Goal: Register for event/course

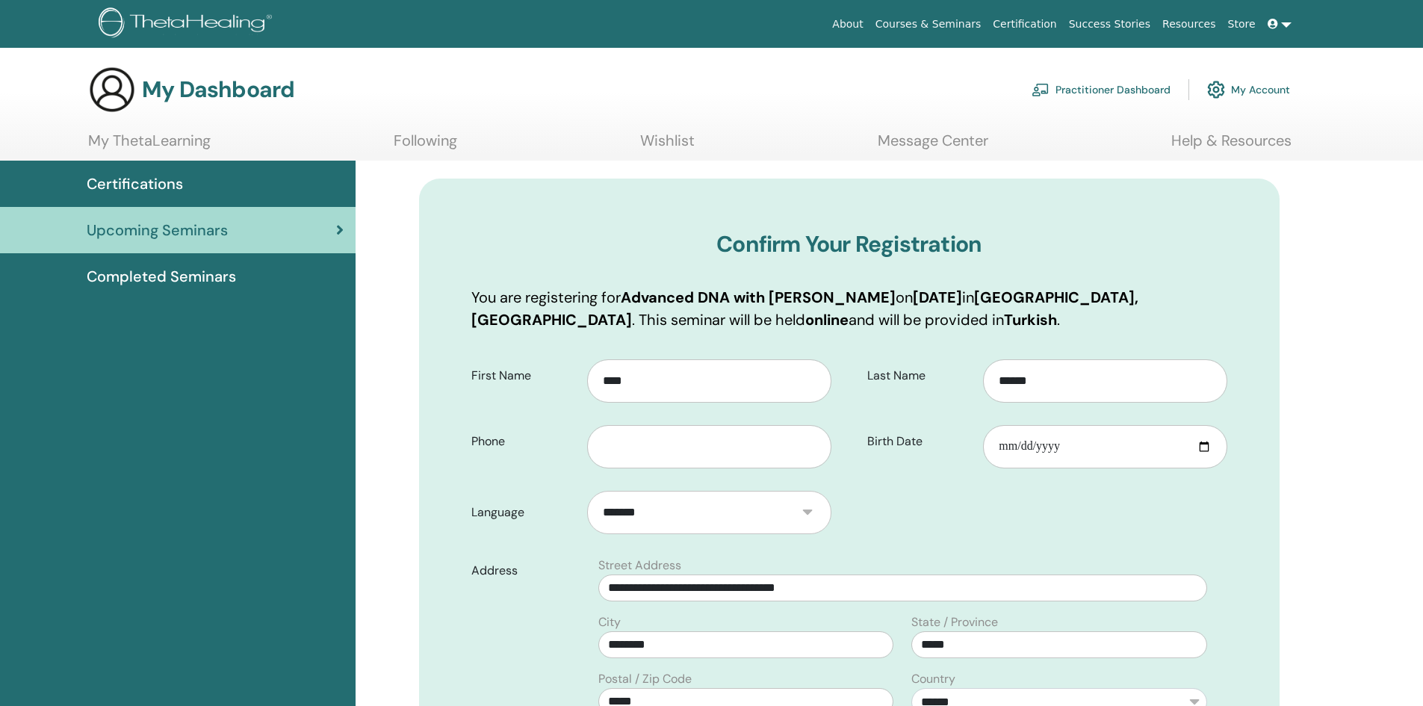
click at [1422, 229] on html "About Courses & Seminars Certification Success Stories Resources Store İG İREM …" at bounding box center [711, 353] width 1423 height 706
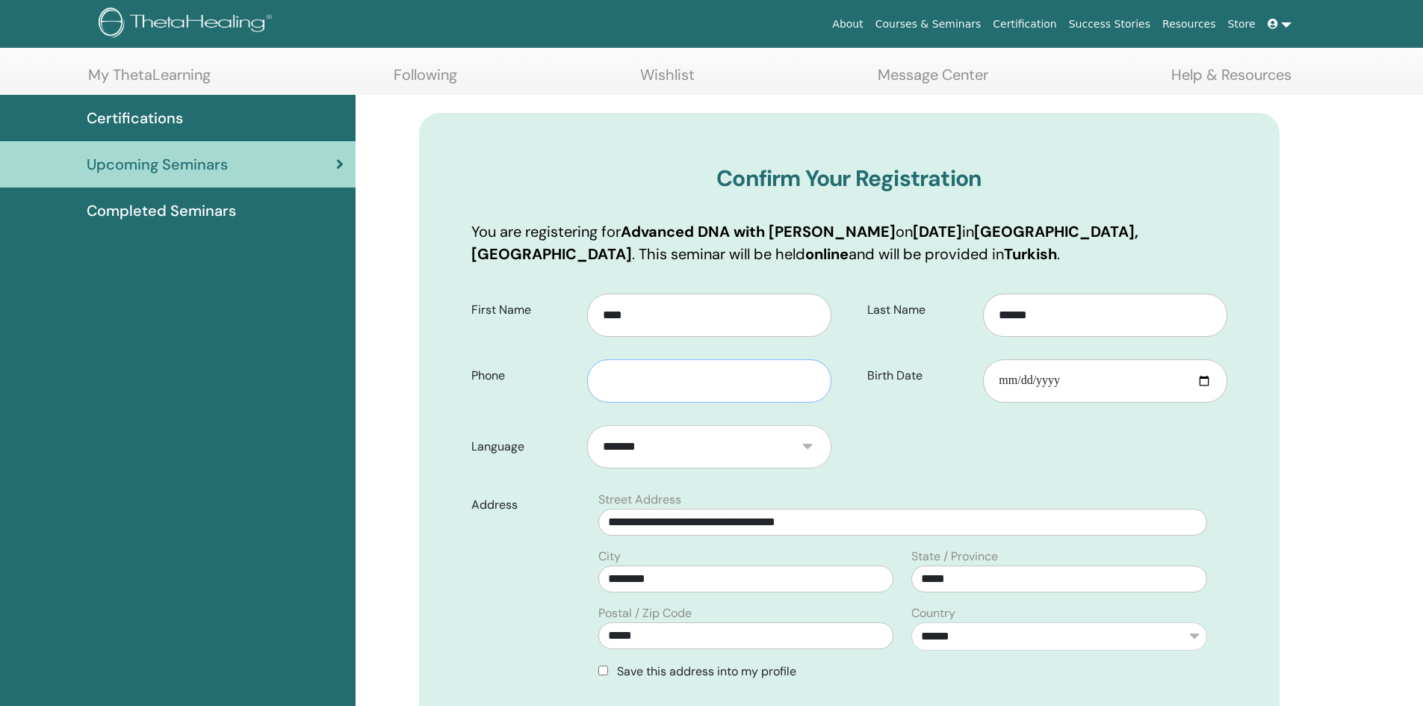
click at [665, 370] on input "text" at bounding box center [708, 380] width 243 height 43
type input "**********"
click at [1119, 365] on input "Birth Date" at bounding box center [1104, 380] width 243 height 43
type input "**********"
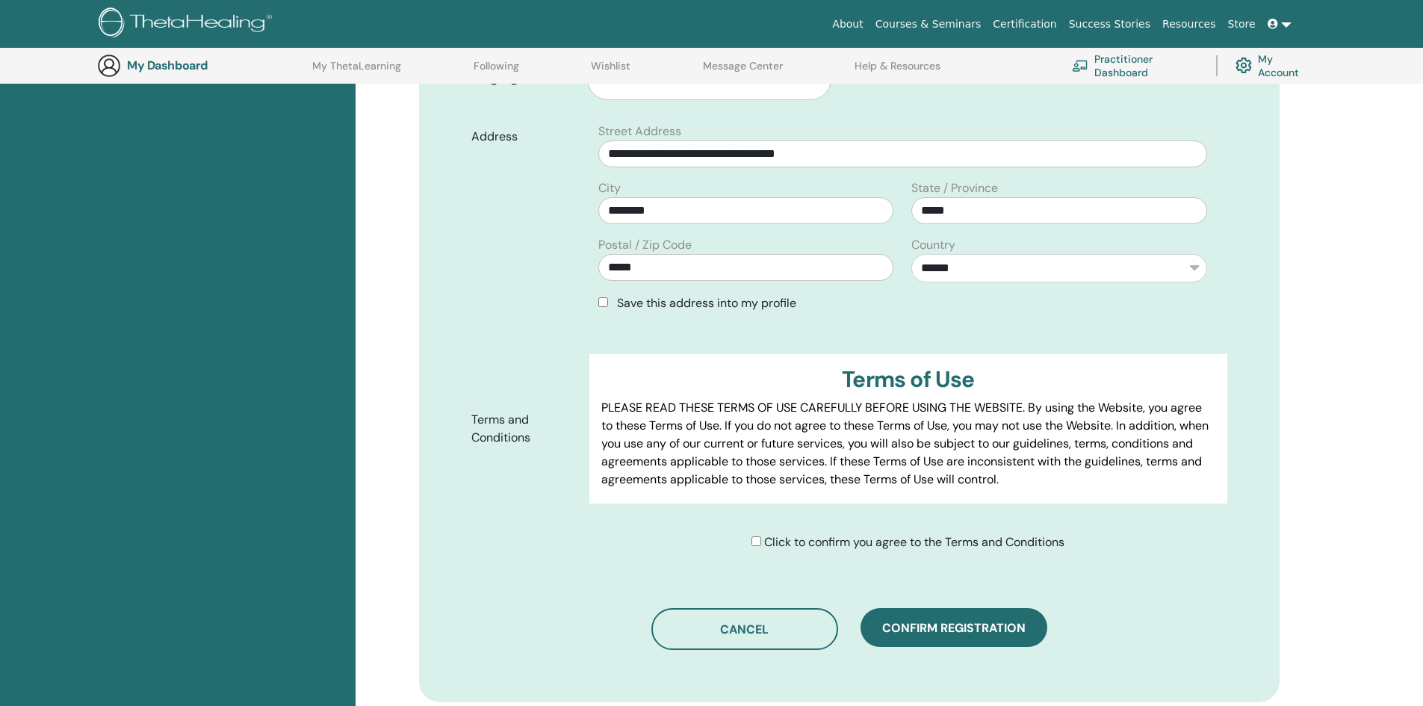
scroll to position [474, 0]
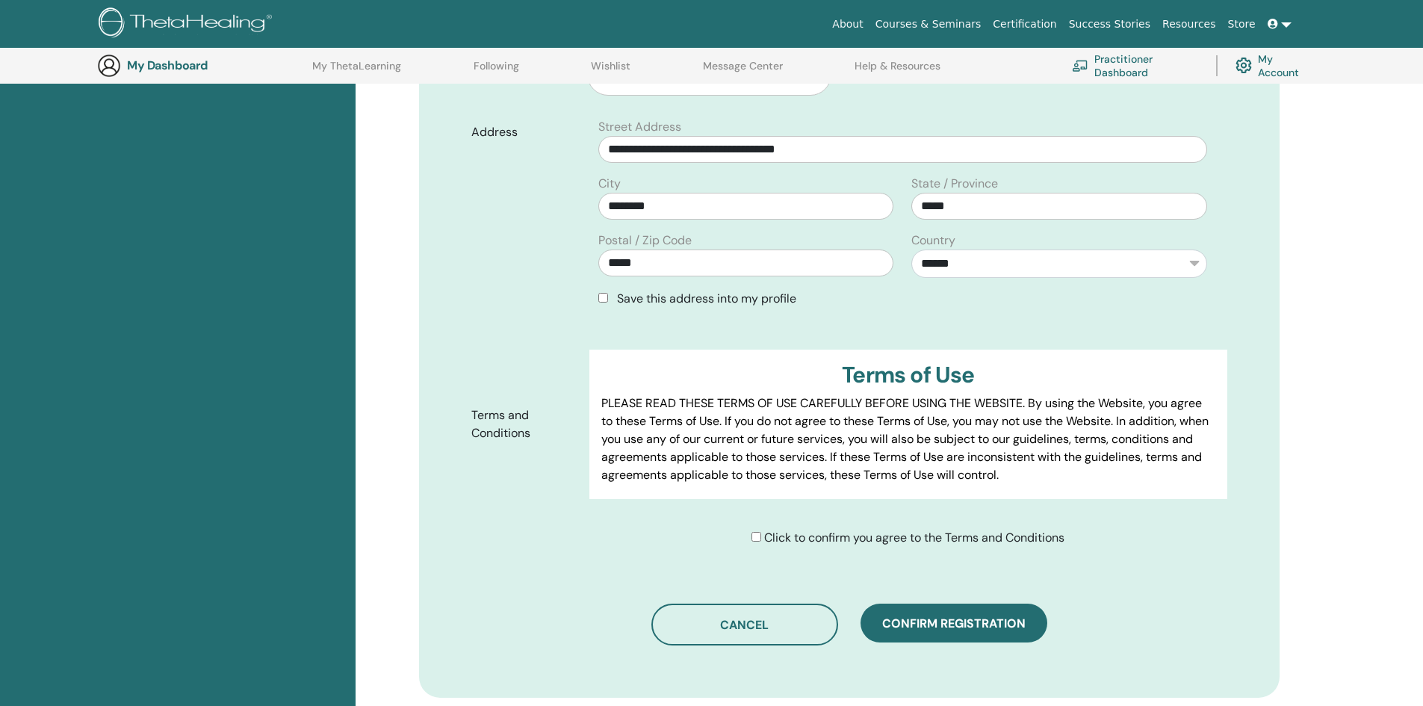
click at [759, 540] on div "Click to confirm you agree to the Terms and Conditions" at bounding box center [907, 538] width 313 height 18
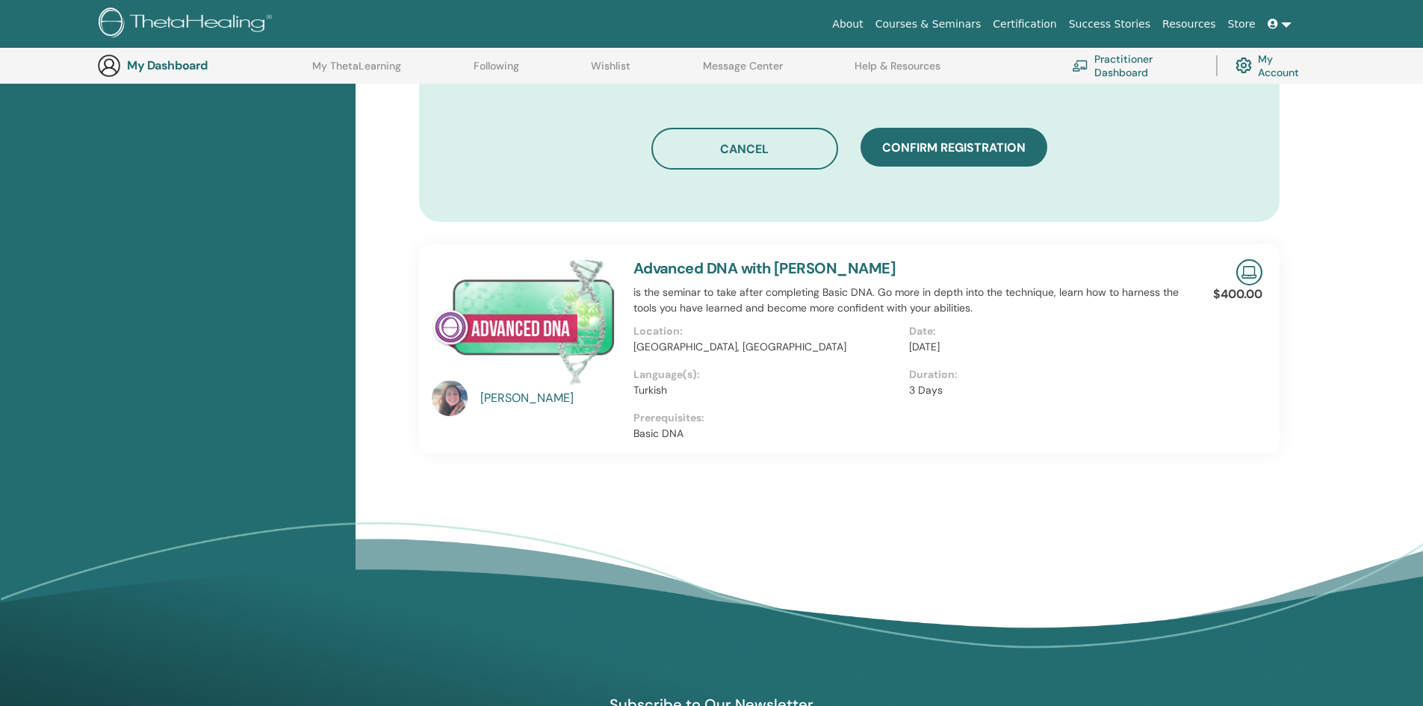
scroll to position [805, 0]
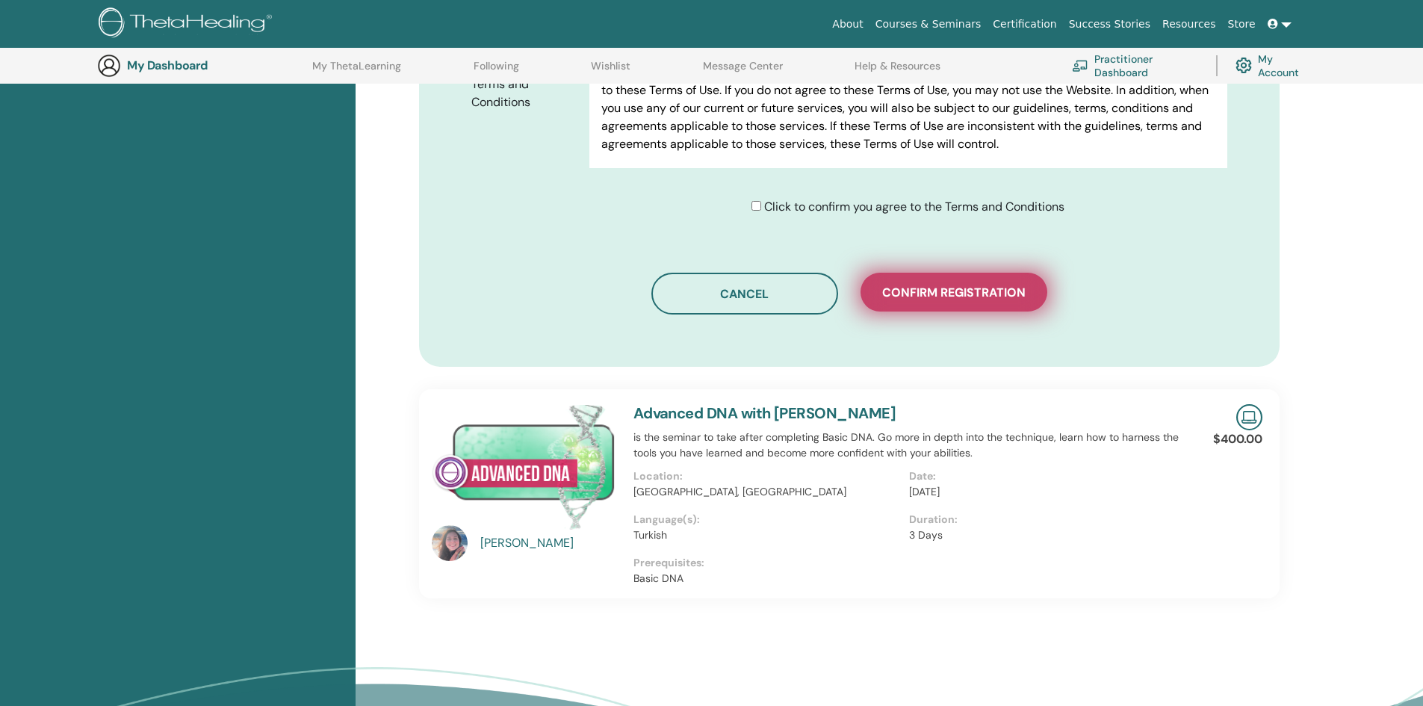
click at [974, 299] on span "Confirm registration" at bounding box center [953, 293] width 143 height 16
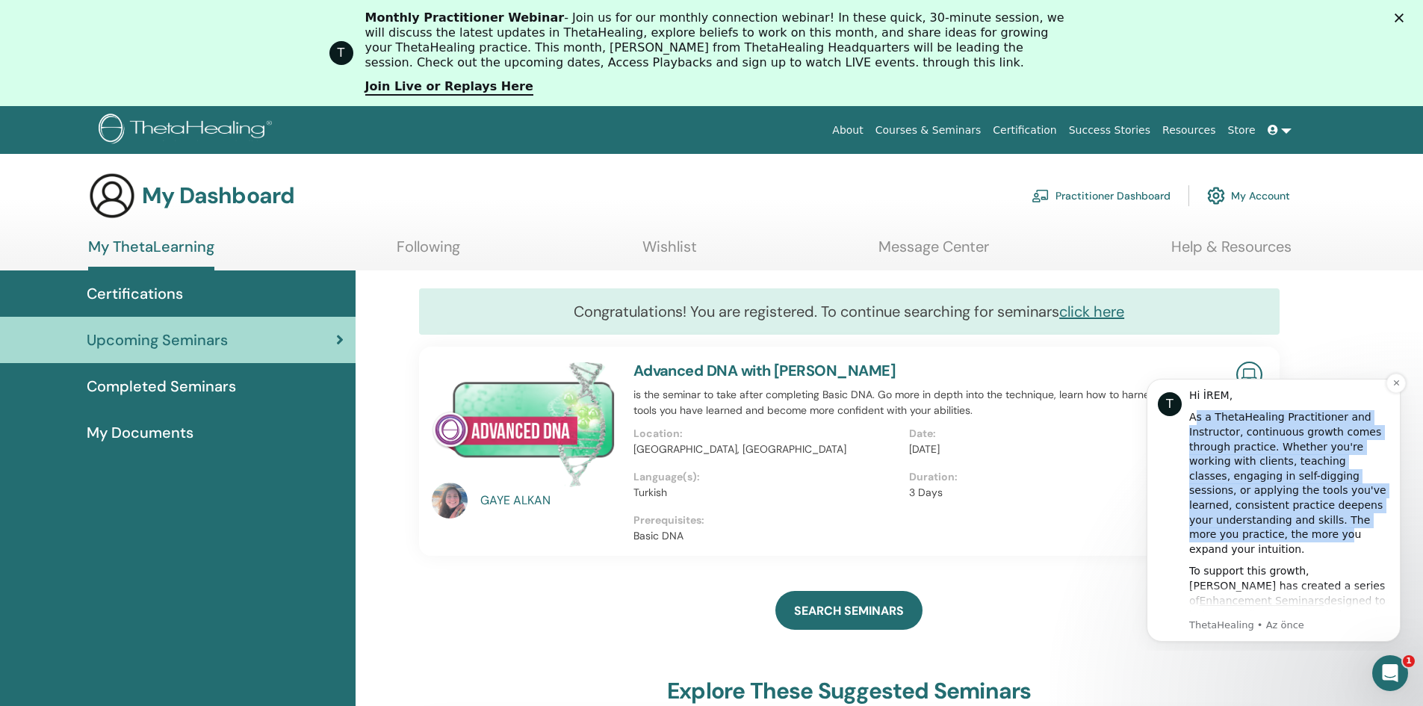
drag, startPoint x: 1193, startPoint y: 419, endPoint x: 1308, endPoint y: 523, distance: 154.9
click at [1308, 523] on div "As a ThetaHealing Practitioner and Instructor, continuous growth comes through …" at bounding box center [1289, 483] width 200 height 146
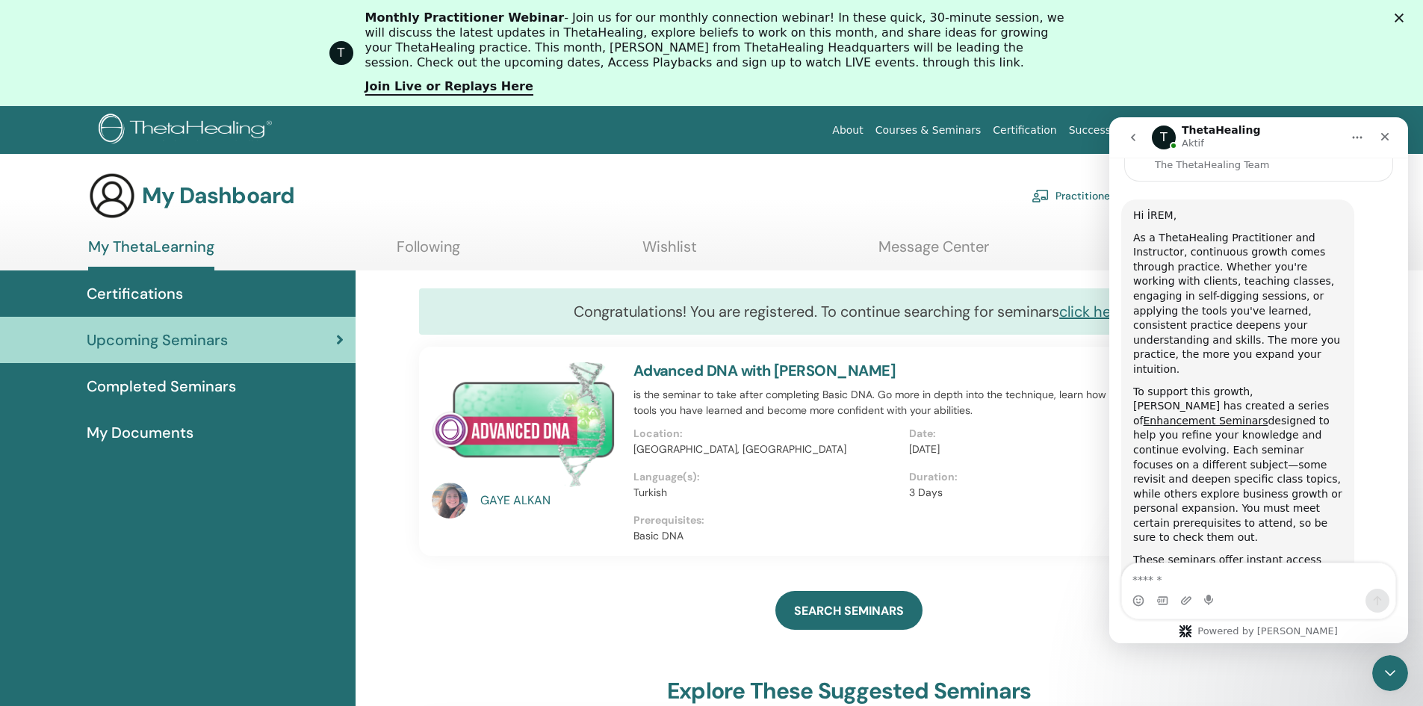
drag, startPoint x: 1402, startPoint y: 188, endPoint x: 2521, endPoint y: 365, distance: 1132.5
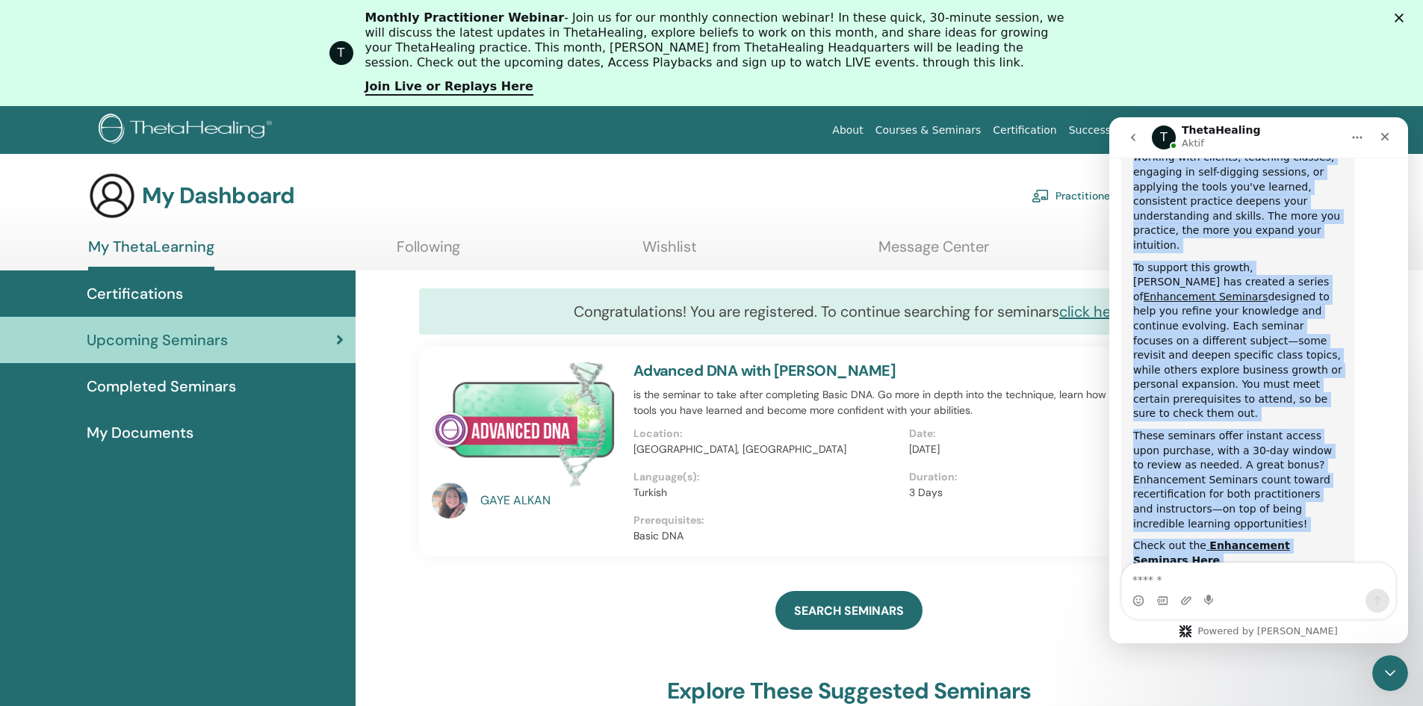
scroll to position [500, 0]
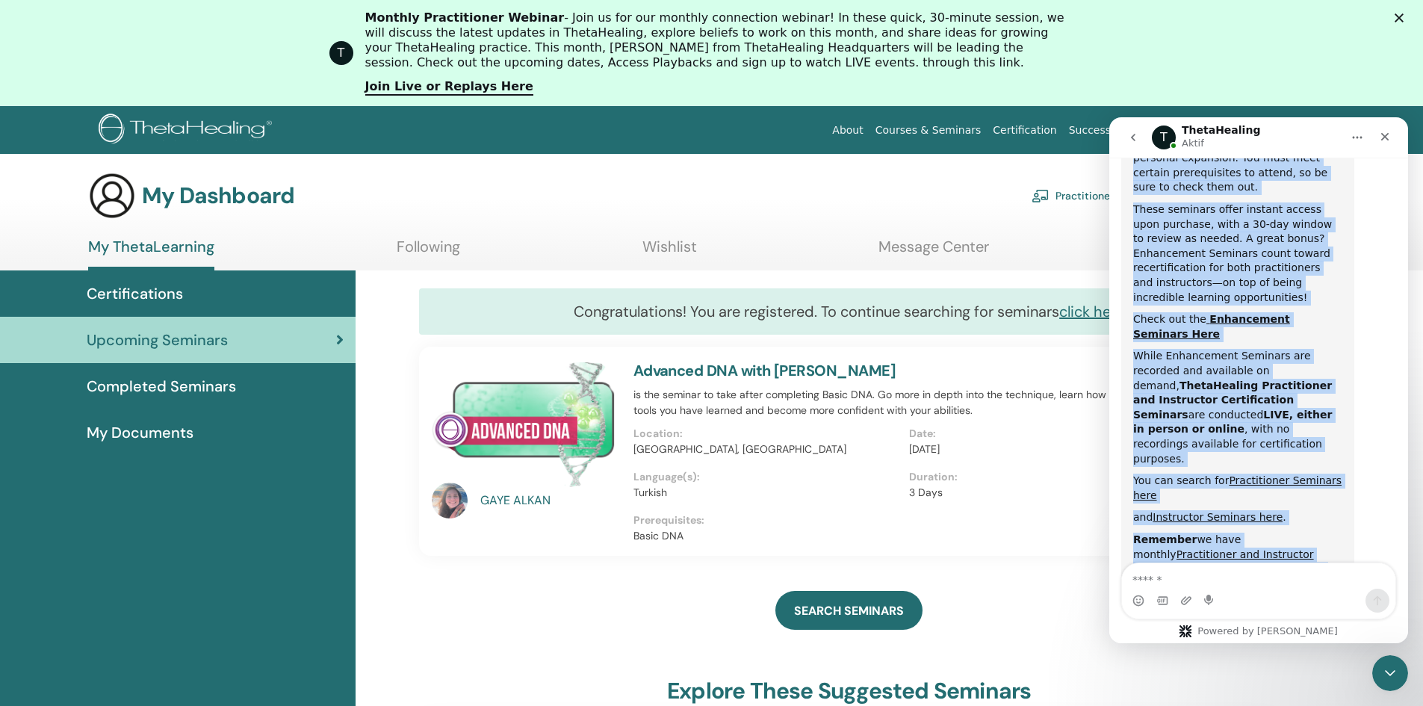
drag, startPoint x: 1131, startPoint y: 220, endPoint x: 1339, endPoint y: 509, distance: 355.8
click at [1339, 509] on div "Hi İREM, As a ThetaHealing Practitioner and Instructor, continuous growth comes…" at bounding box center [1237, 376] width 233 height 1054
copy div "Lo i DolorSitamet Consectetura eli Seddoeiusm, temporinci utlabo etdol magnaal …"
